Goal: Information Seeking & Learning: Understand process/instructions

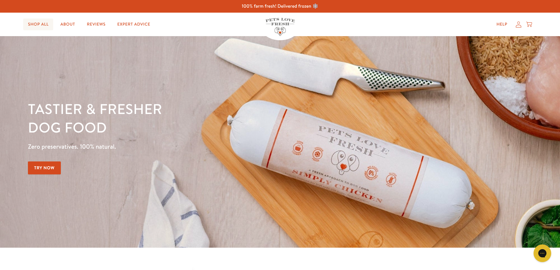
click at [40, 23] on link "Shop All" at bounding box center [38, 25] width 30 height 12
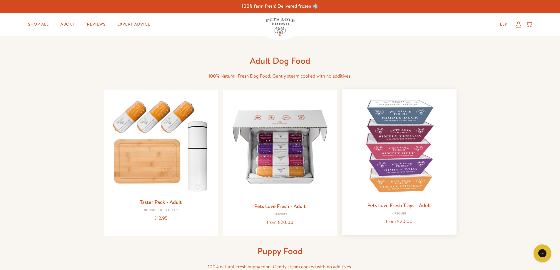
click at [398, 137] on img at bounding box center [399, 146] width 105 height 105
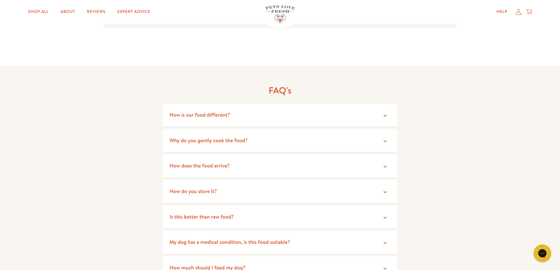
scroll to position [941, 0]
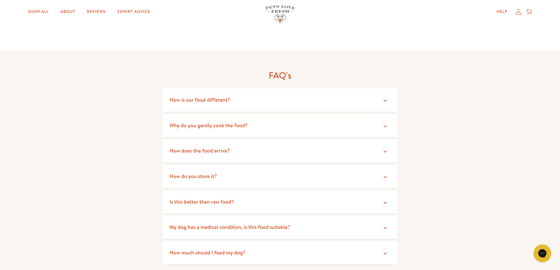
click at [384, 124] on icon at bounding box center [385, 127] width 6 height 6
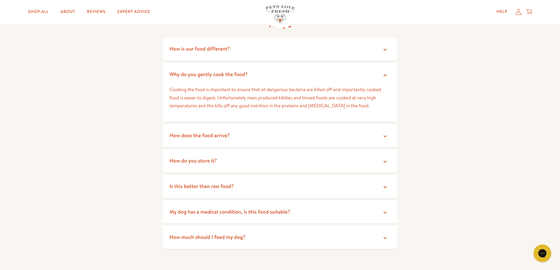
scroll to position [1029, 0]
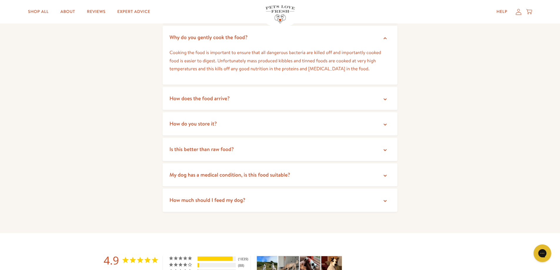
click at [385, 147] on icon at bounding box center [385, 150] width 6 height 6
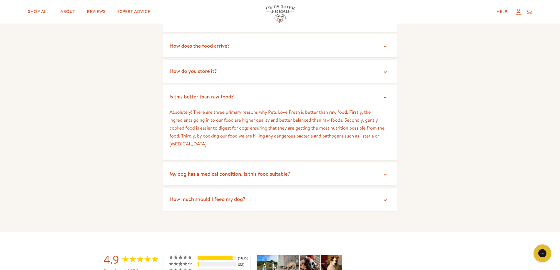
scroll to position [1088, 0]
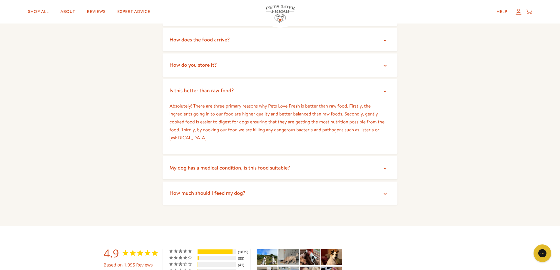
click at [386, 168] on icon at bounding box center [385, 169] width 3 height 2
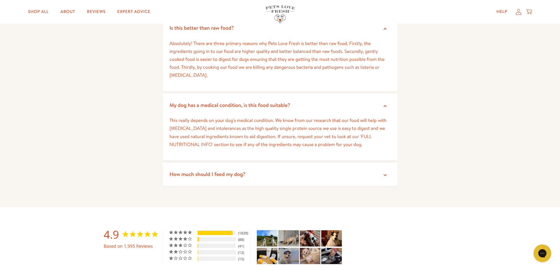
scroll to position [1176, 0]
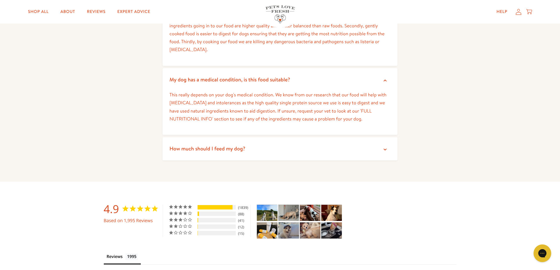
click at [386, 147] on icon at bounding box center [385, 150] width 6 height 6
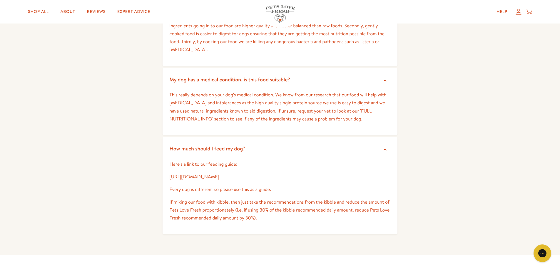
click at [205, 174] on link "https://petslovefresh.com/pages/feeding-guide" at bounding box center [195, 177] width 50 height 6
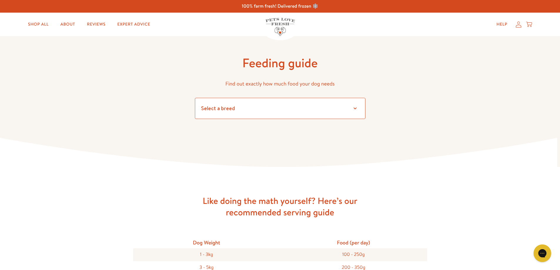
click at [354, 107] on select "Select a breed Affenpinscher Afghan hound Airedale terrier Akita Alaskan Malamu…" at bounding box center [280, 108] width 171 height 21
select select "22"
click at [195, 98] on select "Select a breed Affenpinscher Afghan hound Airedale terrier Akita Alaskan Malamu…" at bounding box center [280, 108] width 171 height 21
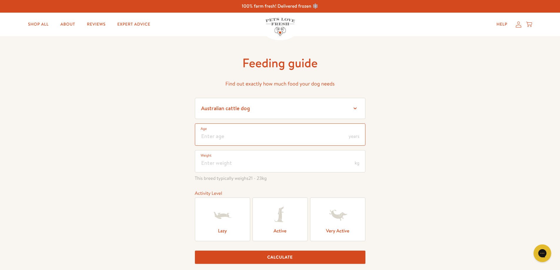
click at [270, 139] on input "number" at bounding box center [280, 135] width 171 height 22
type input "4"
click at [263, 162] on input "number" at bounding box center [280, 161] width 171 height 22
type input "30"
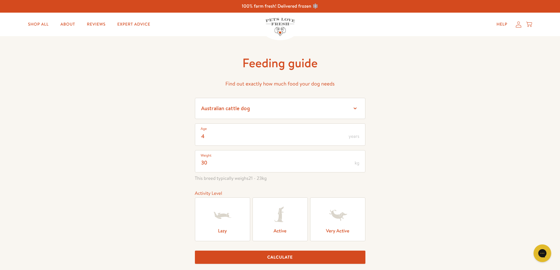
scroll to position [0, 0]
click at [232, 214] on icon at bounding box center [223, 216] width 24 height 24
click at [0, 0] on input "Lazy" at bounding box center [0, 0] width 0 height 0
click at [293, 258] on button "Calculate" at bounding box center [280, 257] width 171 height 13
click at [44, 23] on link "Shop All" at bounding box center [38, 25] width 30 height 12
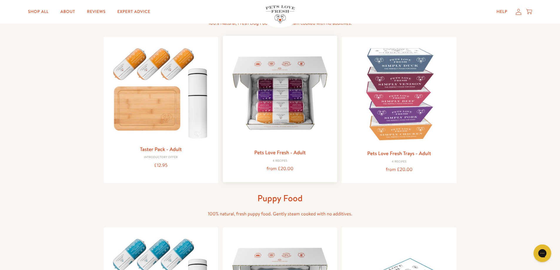
scroll to position [59, 0]
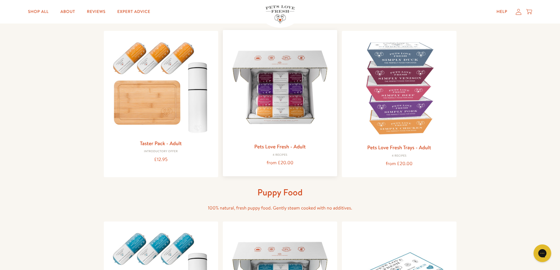
click at [286, 105] on img at bounding box center [280, 87] width 105 height 105
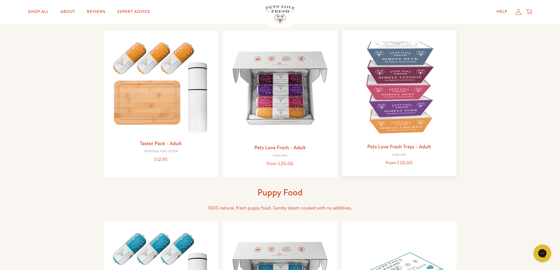
click at [402, 111] on img at bounding box center [399, 87] width 105 height 105
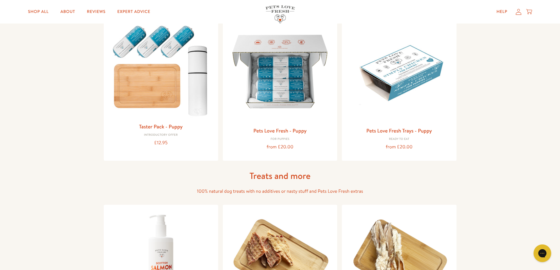
scroll to position [265, 0]
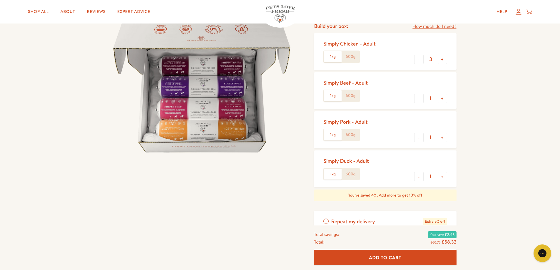
scroll to position [29, 0]
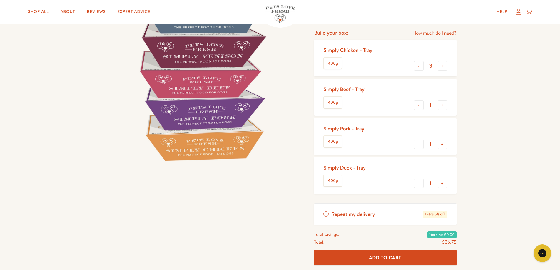
scroll to position [88, 0]
